Goal: Task Accomplishment & Management: Manage account settings

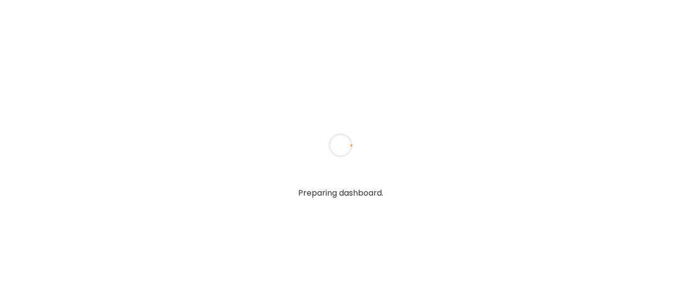
type input "******"
type input "**********"
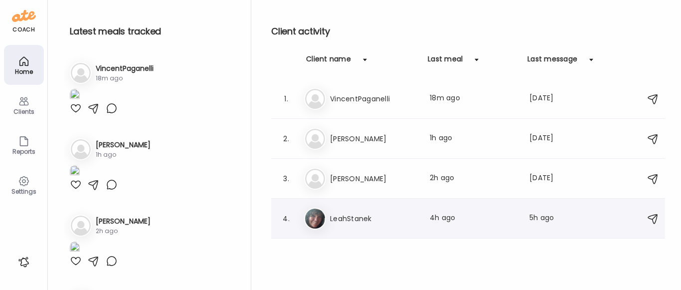
type input "**********"
click at [353, 222] on h3 "LeahStanek" at bounding box center [374, 218] width 88 height 12
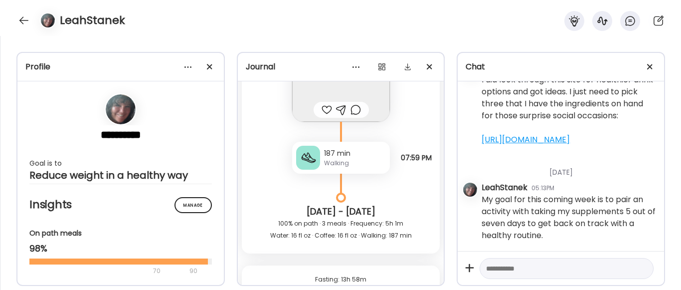
scroll to position [17851, 0]
click at [354, 158] on div "Walking" at bounding box center [355, 162] width 62 height 9
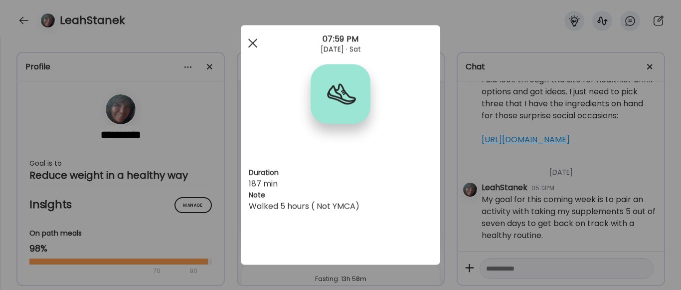
click at [254, 47] on div at bounding box center [253, 43] width 20 height 20
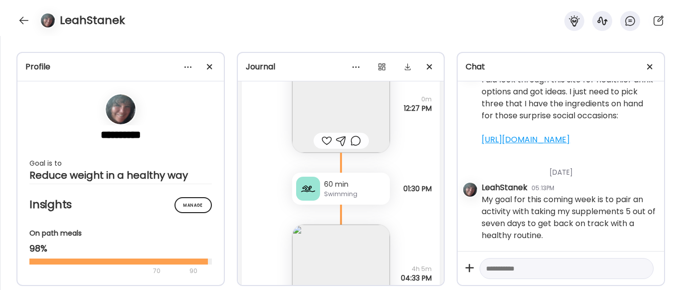
scroll to position [19557, 0]
click at [339, 191] on div "Swimming" at bounding box center [355, 191] width 62 height 9
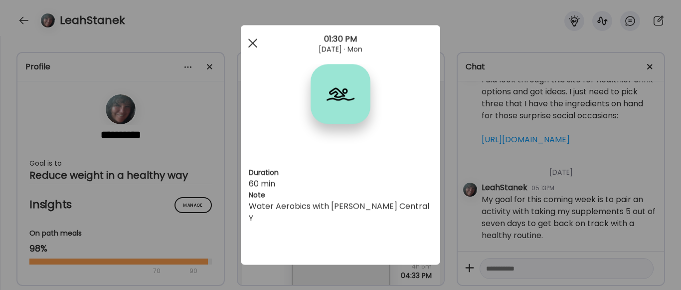
click at [260, 42] on div at bounding box center [253, 43] width 20 height 20
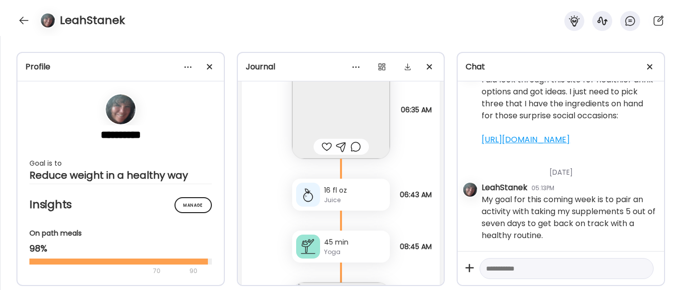
scroll to position [4221, 0]
click at [348, 247] on div "Yoga" at bounding box center [355, 251] width 62 height 9
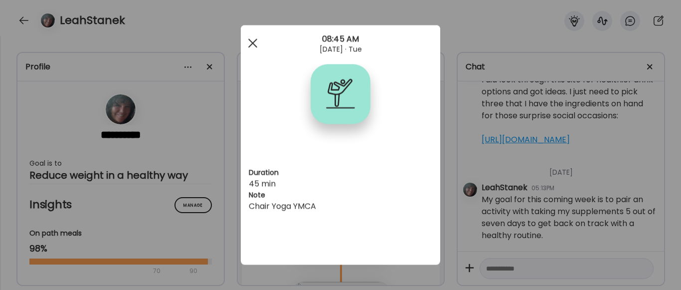
click at [254, 42] on span at bounding box center [252, 42] width 9 height 9
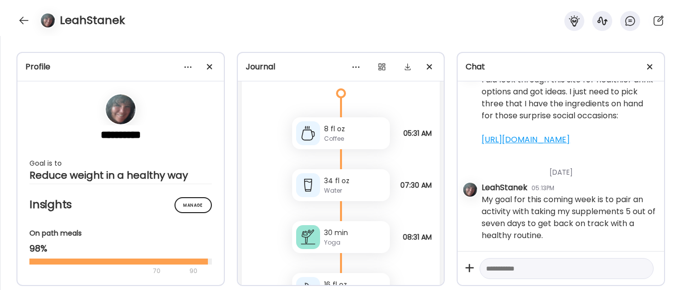
scroll to position [5405, 0]
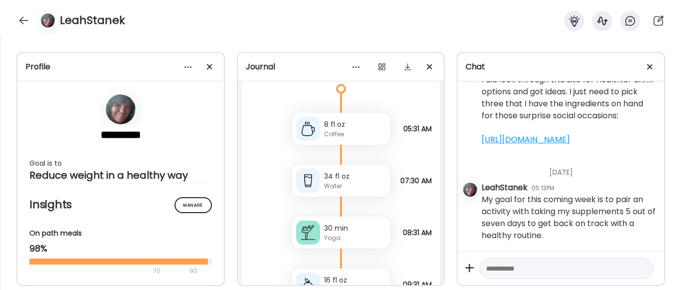
click at [324, 231] on div "30 min" at bounding box center [355, 228] width 62 height 10
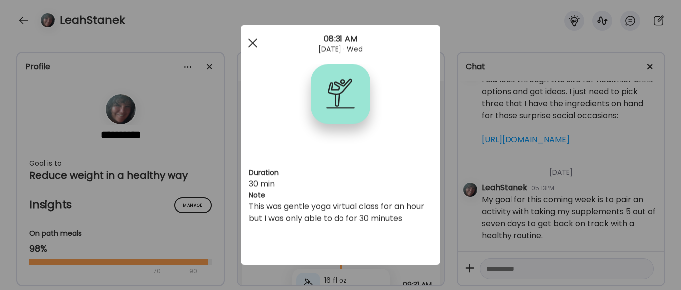
click at [254, 44] on span at bounding box center [252, 42] width 9 height 9
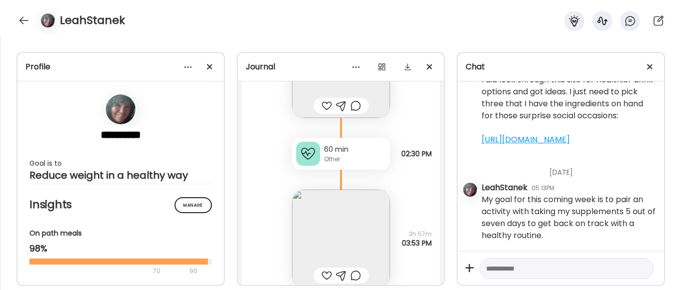
scroll to position [7839, 0]
click at [360, 144] on div "60 min" at bounding box center [355, 147] width 62 height 10
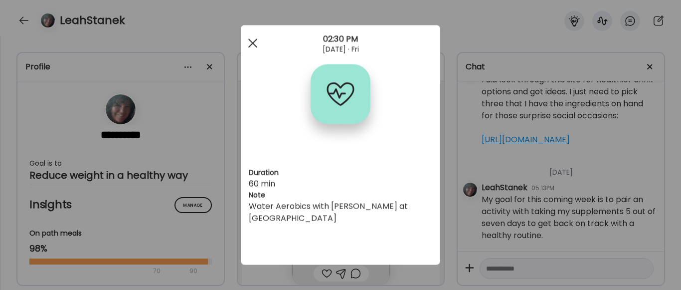
click at [249, 41] on div at bounding box center [253, 43] width 20 height 20
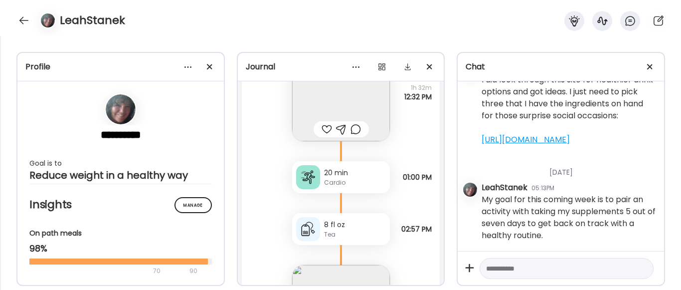
scroll to position [9009, 0]
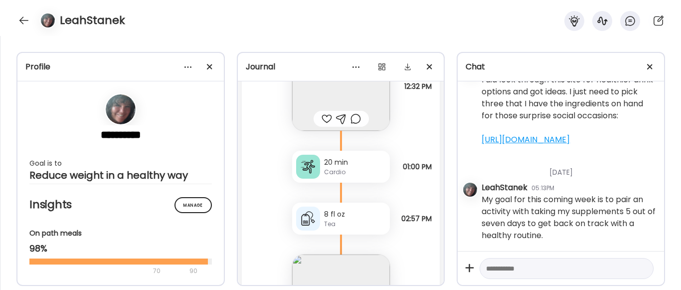
click at [359, 172] on div "Cardio" at bounding box center [355, 172] width 62 height 9
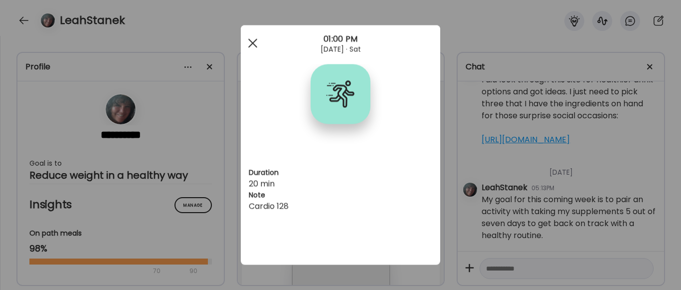
click at [250, 42] on div at bounding box center [253, 43] width 20 height 20
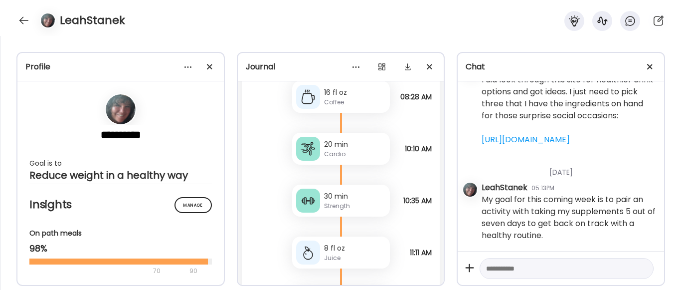
scroll to position [27970, 0]
click at [17, 16] on div at bounding box center [24, 20] width 16 height 16
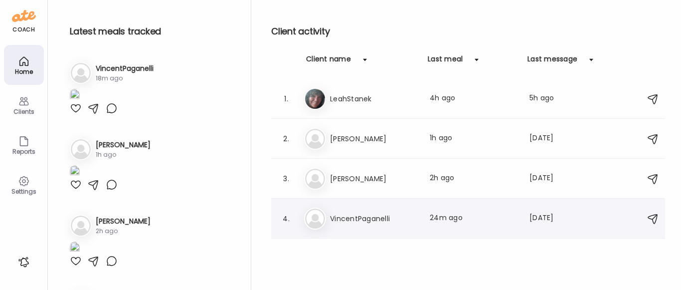
click at [359, 217] on h3 "VincentPaganelli" at bounding box center [374, 218] width 88 height 12
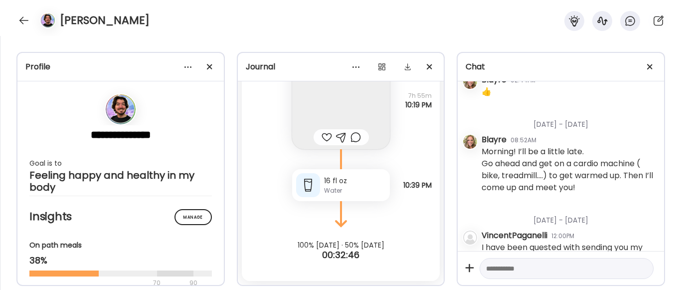
scroll to position [1327, 0]
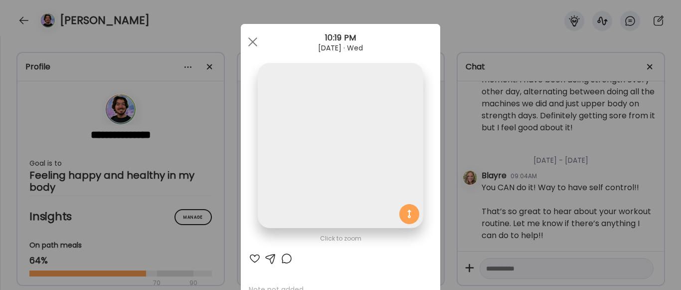
scroll to position [26348, 0]
click at [441, 138] on div "Ate Coach Dashboard Wahoo! It’s official Take a moment to set up your Coach Pro…" at bounding box center [340, 145] width 681 height 290
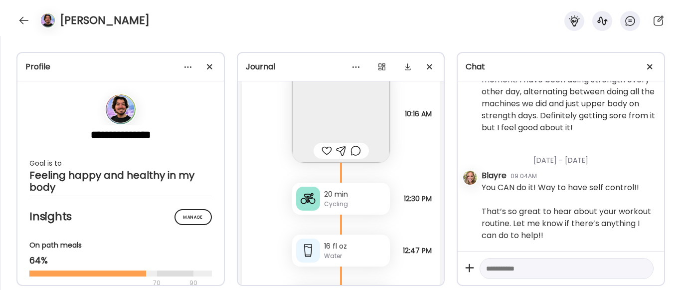
scroll to position [18668, 0]
click at [335, 202] on div "Cycling" at bounding box center [355, 202] width 62 height 9
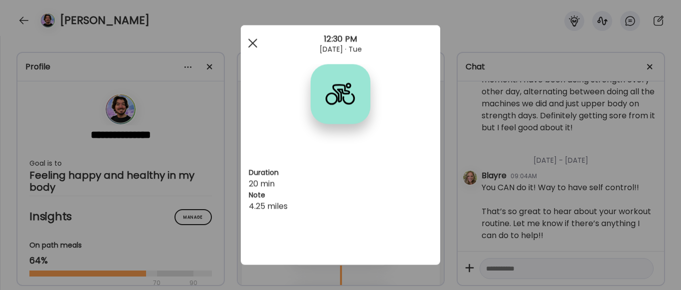
click at [253, 41] on span at bounding box center [252, 42] width 9 height 9
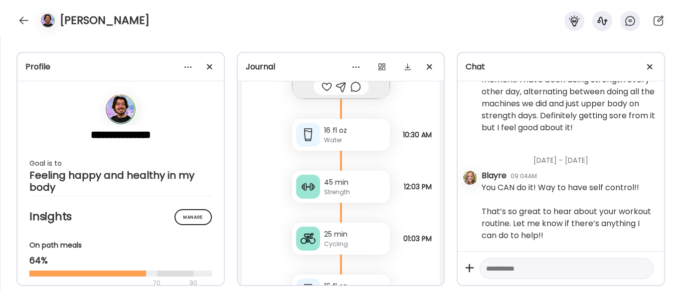
scroll to position [25456, 0]
click at [351, 196] on div "Strength" at bounding box center [355, 191] width 62 height 9
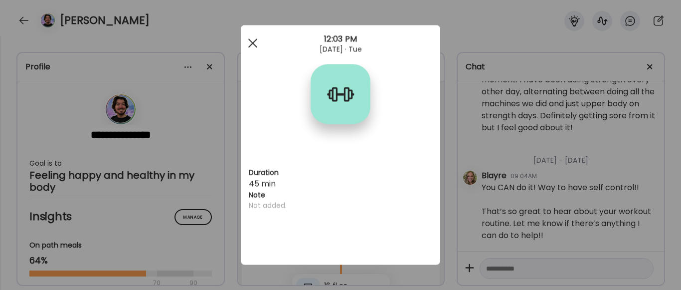
click at [256, 40] on span at bounding box center [252, 42] width 9 height 9
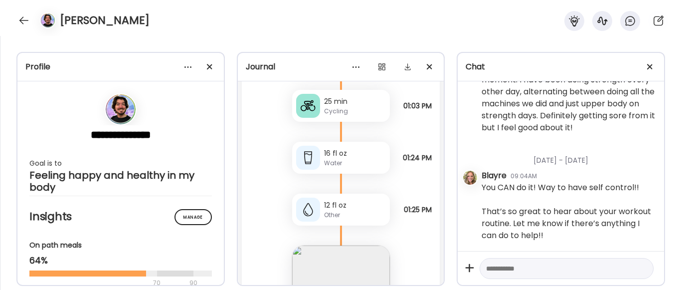
scroll to position [25589, 0]
click at [25, 18] on div at bounding box center [24, 20] width 16 height 16
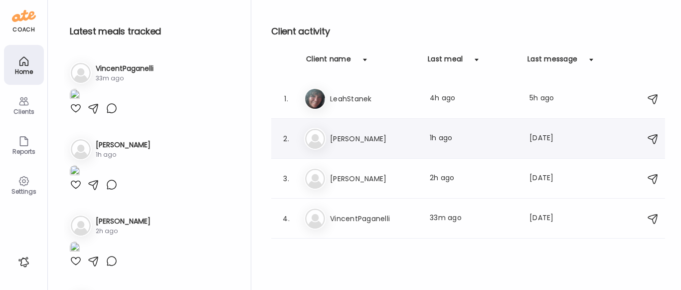
click at [363, 130] on div "Ol Olivia Murugi Last meal: 1h ago Last message: 2d ago You: Hi! I’m sitting by…" at bounding box center [469, 139] width 331 height 22
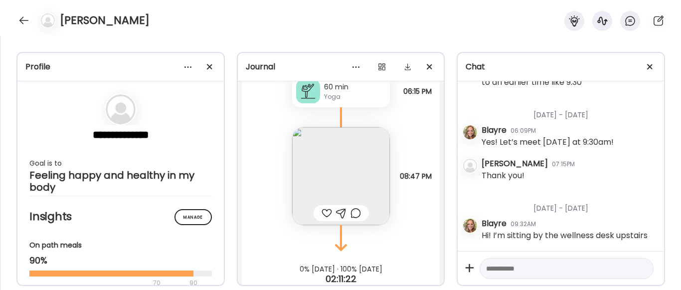
scroll to position [8956, 0]
click at [322, 208] on div at bounding box center [327, 213] width 10 height 12
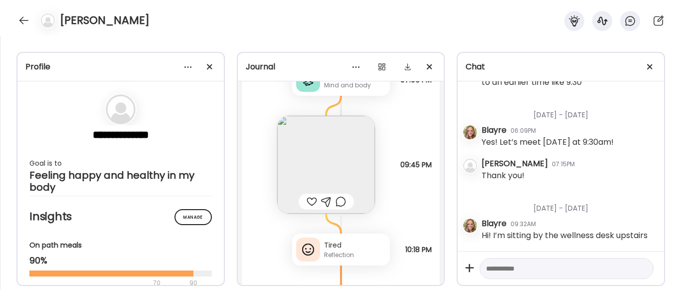
scroll to position [8606, 0]
click at [310, 201] on div at bounding box center [312, 202] width 10 height 12
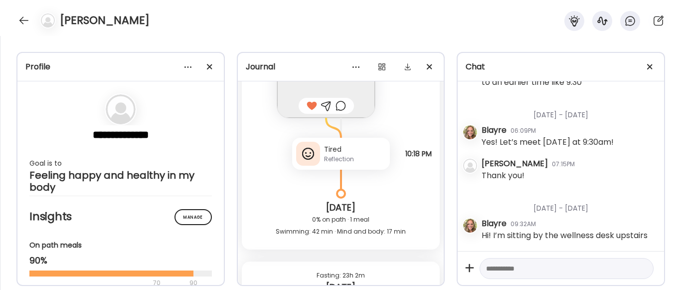
scroll to position [8707, 0]
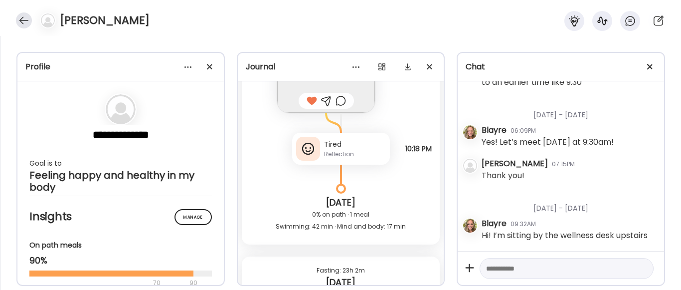
click at [21, 22] on div at bounding box center [24, 20] width 16 height 16
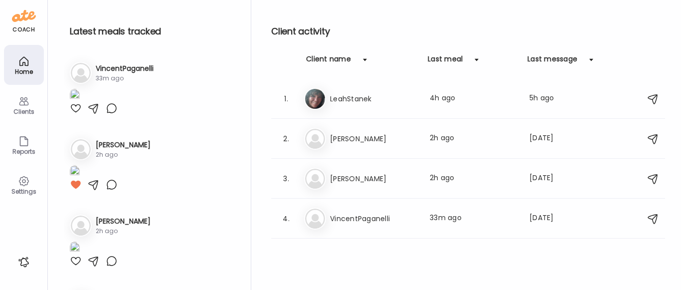
click at [73, 114] on div at bounding box center [76, 108] width 12 height 12
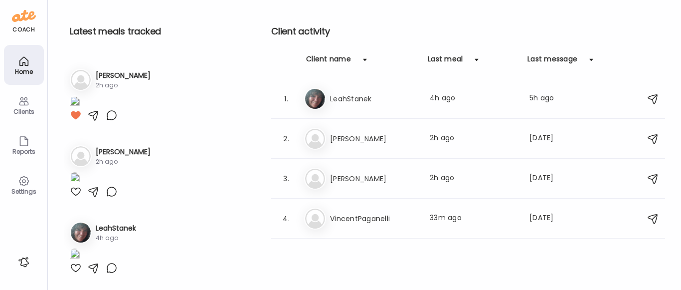
scroll to position [511, 0]
click at [75, 185] on div at bounding box center [76, 191] width 12 height 12
click at [73, 268] on div at bounding box center [76, 268] width 12 height 12
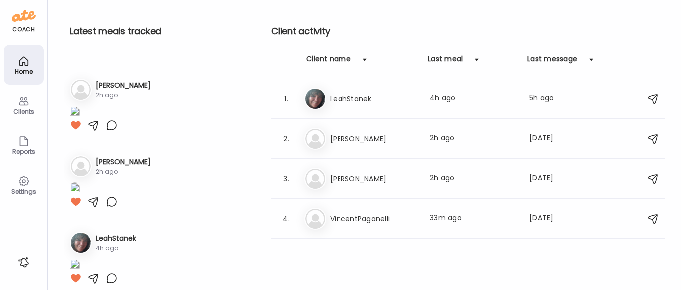
scroll to position [0, 0]
